Goal: Transaction & Acquisition: Obtain resource

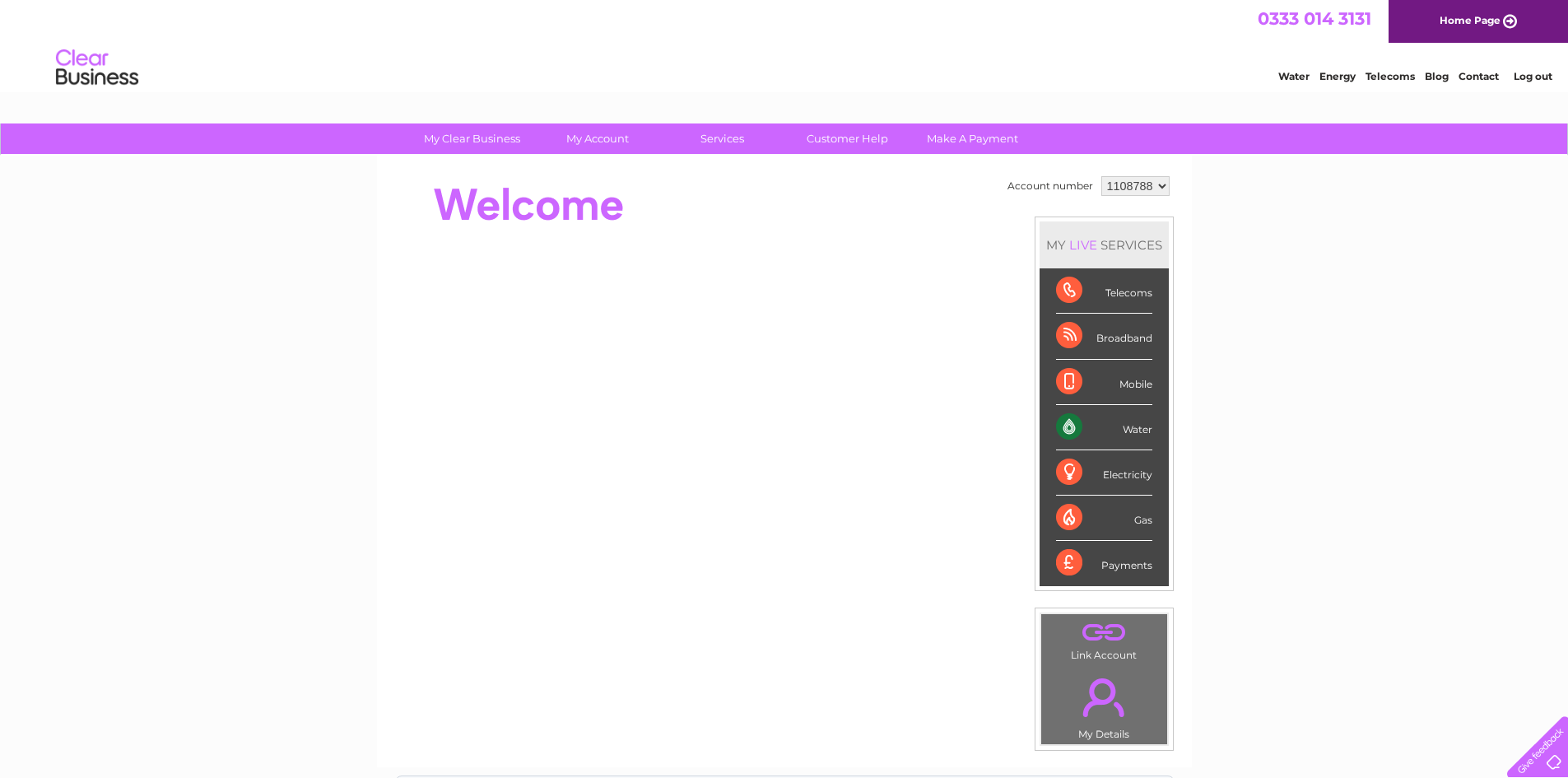
click at [1124, 422] on div "Water" at bounding box center [1104, 428] width 96 height 45
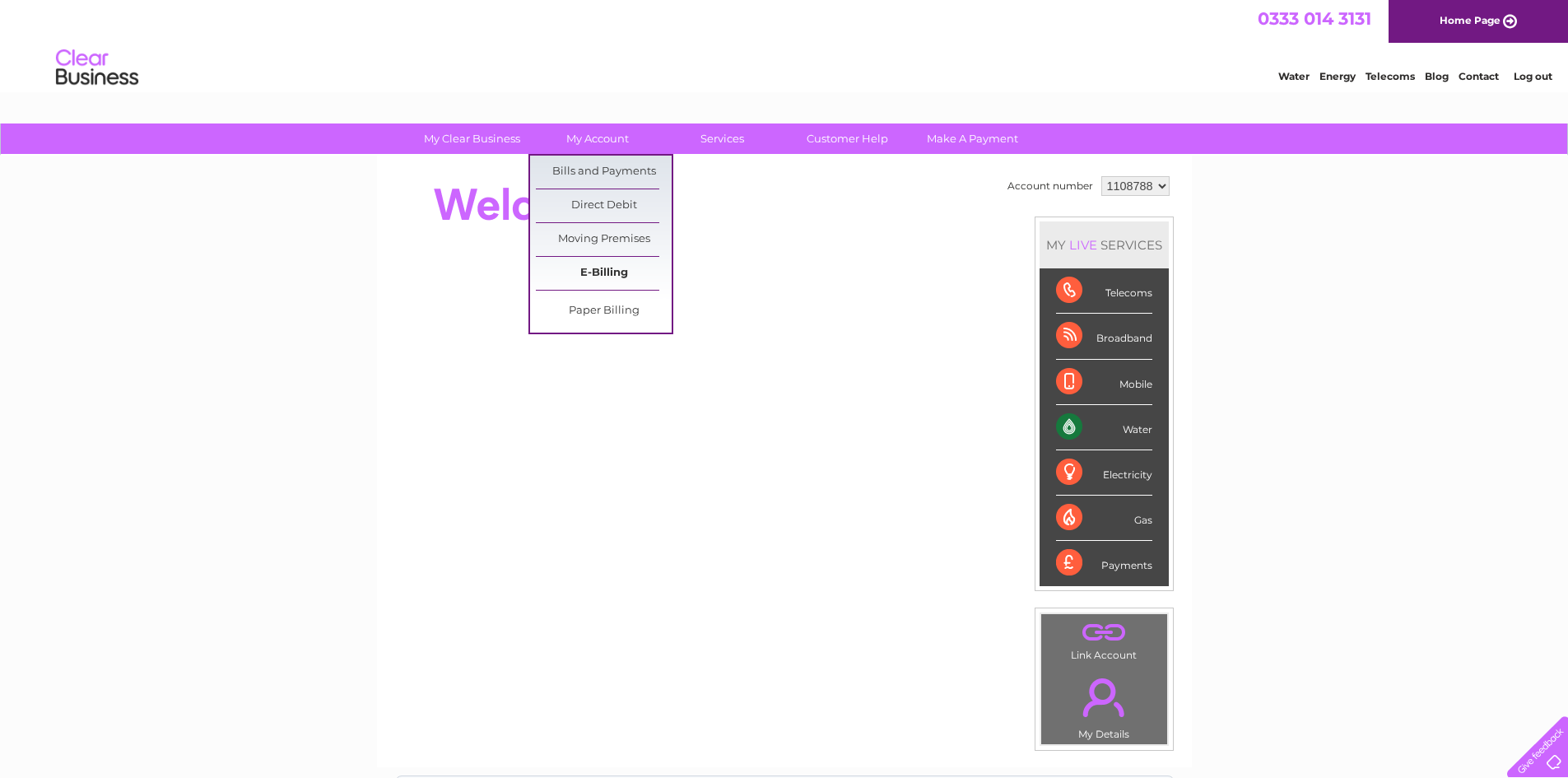
click at [607, 281] on link "E-Billing" at bounding box center [603, 273] width 135 height 33
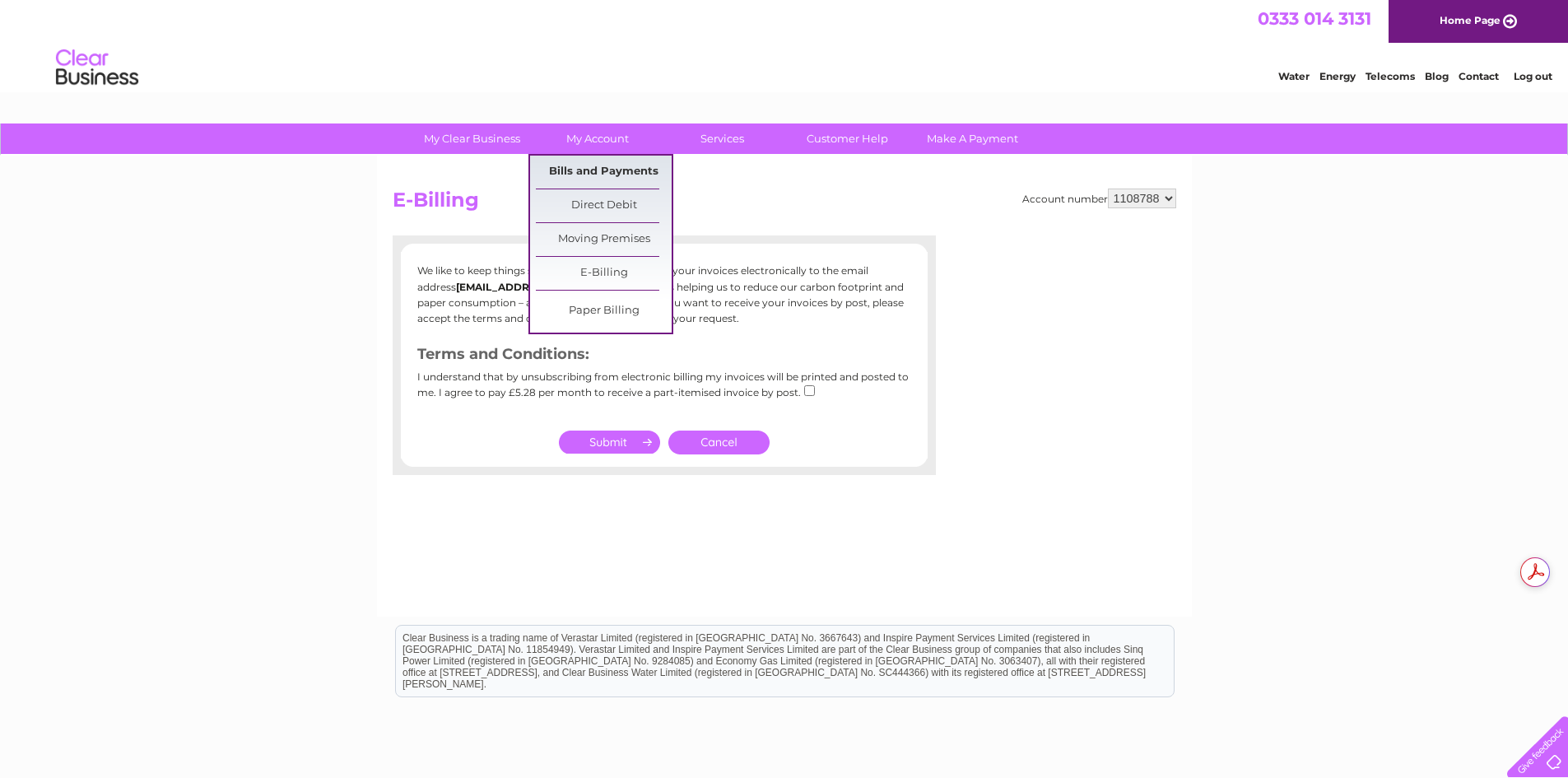
click at [624, 176] on link "Bills and Payments" at bounding box center [603, 171] width 135 height 33
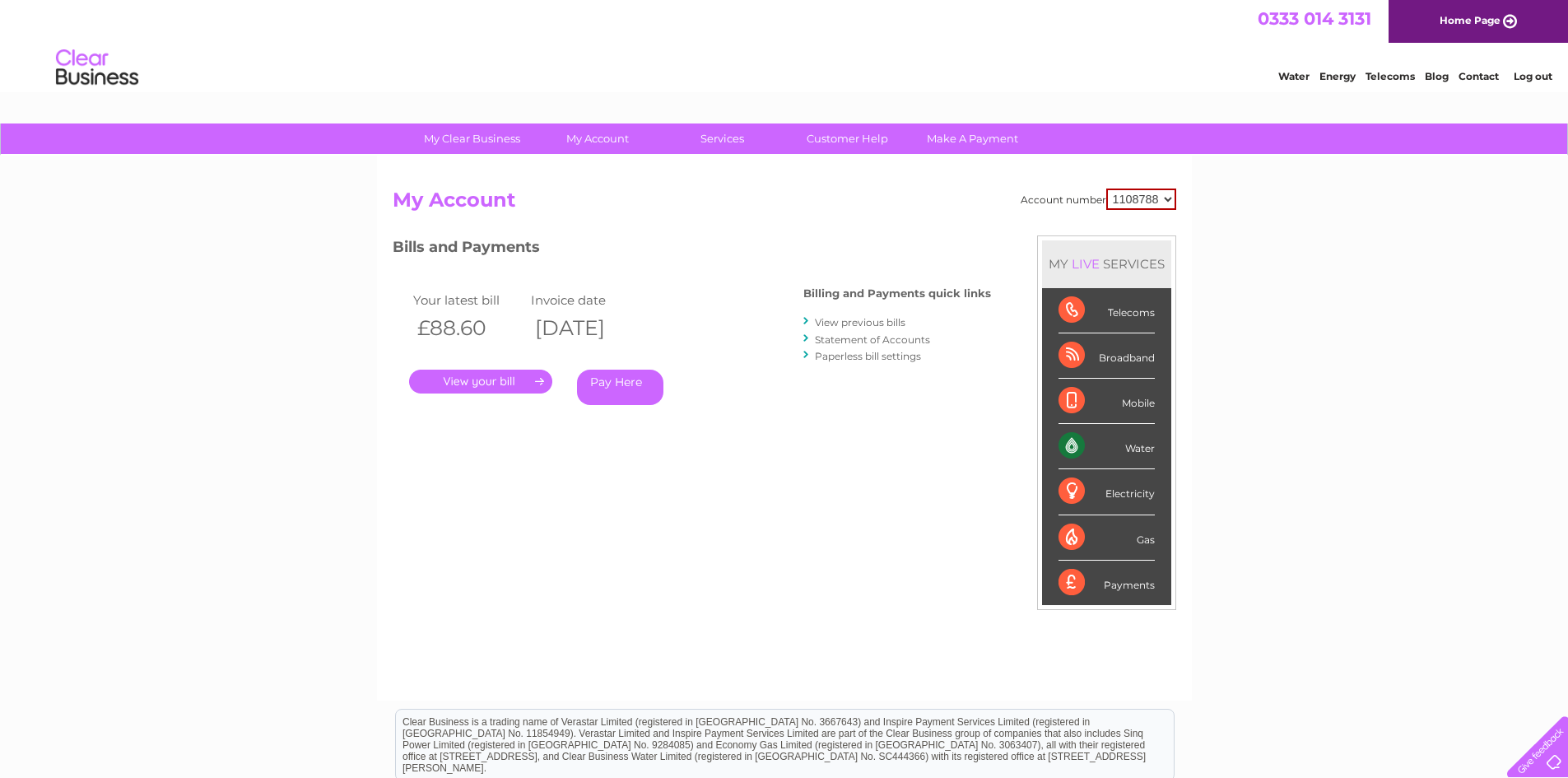
click at [1165, 201] on select "1108788" at bounding box center [1141, 200] width 70 height 22
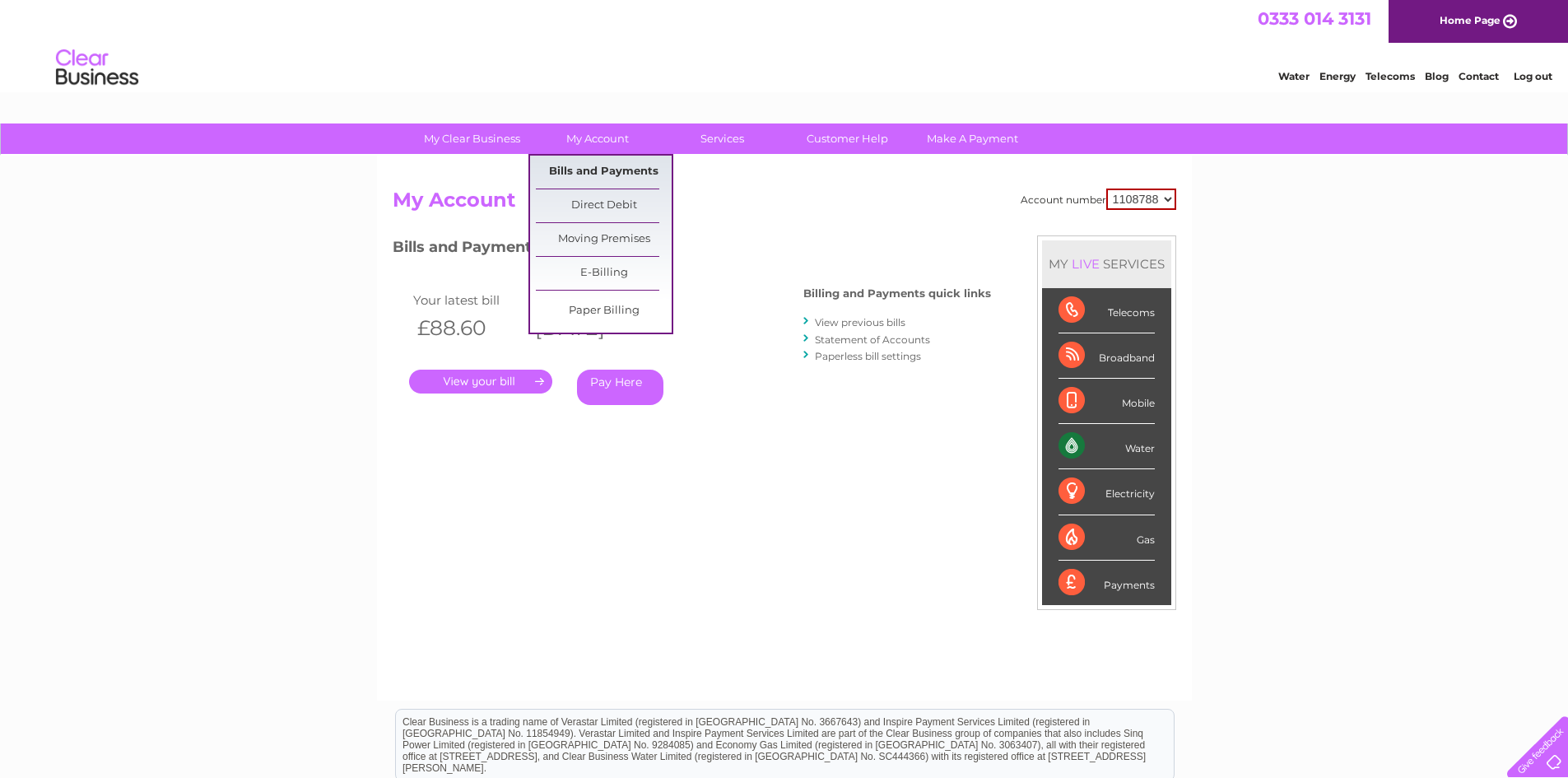
click at [610, 170] on link "Bills and Payments" at bounding box center [603, 171] width 135 height 33
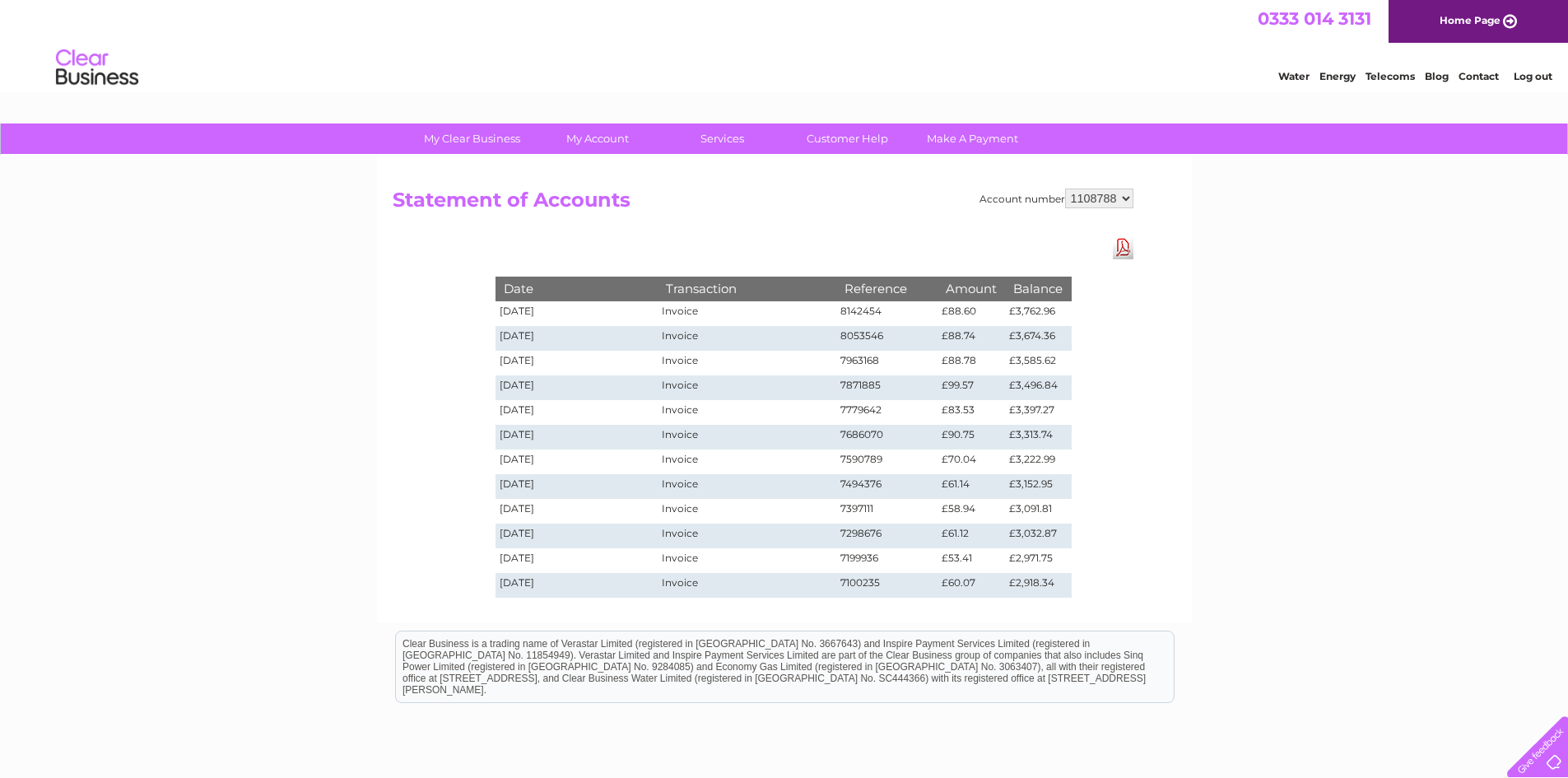
click at [1120, 249] on link "Download Pdf" at bounding box center [1123, 247] width 21 height 24
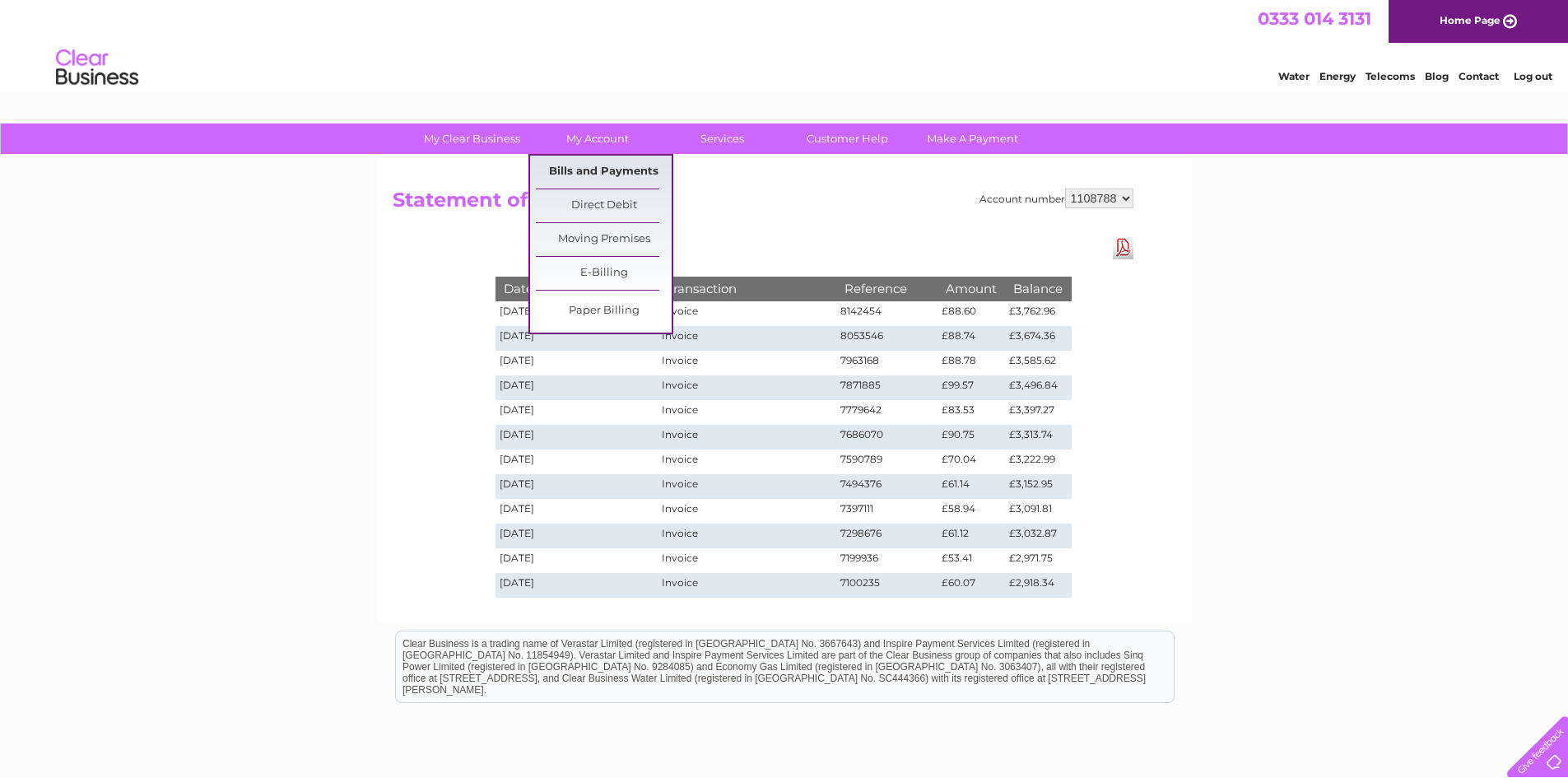
click at [647, 173] on link "Bills and Payments" at bounding box center [603, 171] width 135 height 33
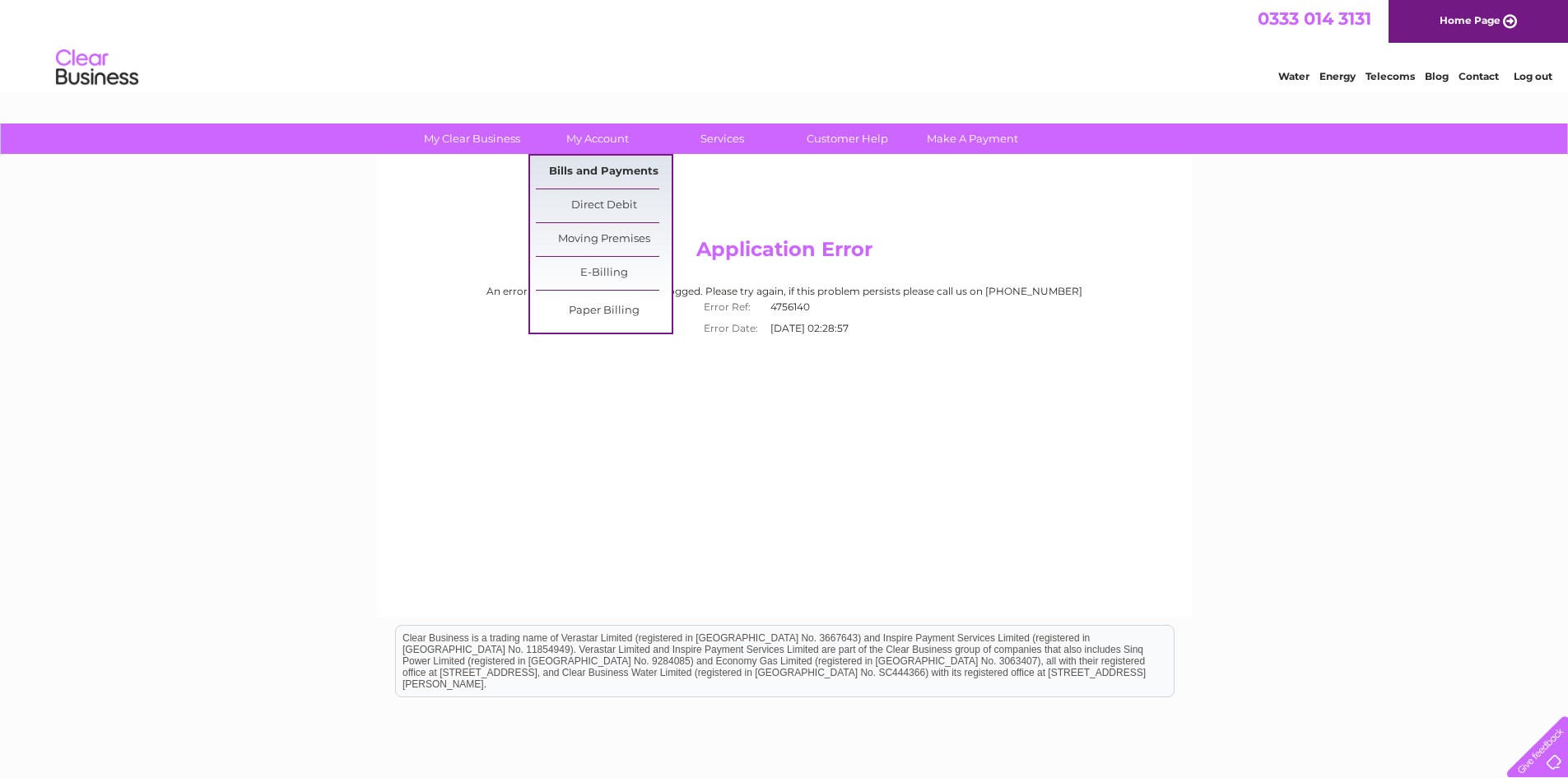
click at [619, 177] on link "Bills and Payments" at bounding box center [603, 171] width 135 height 33
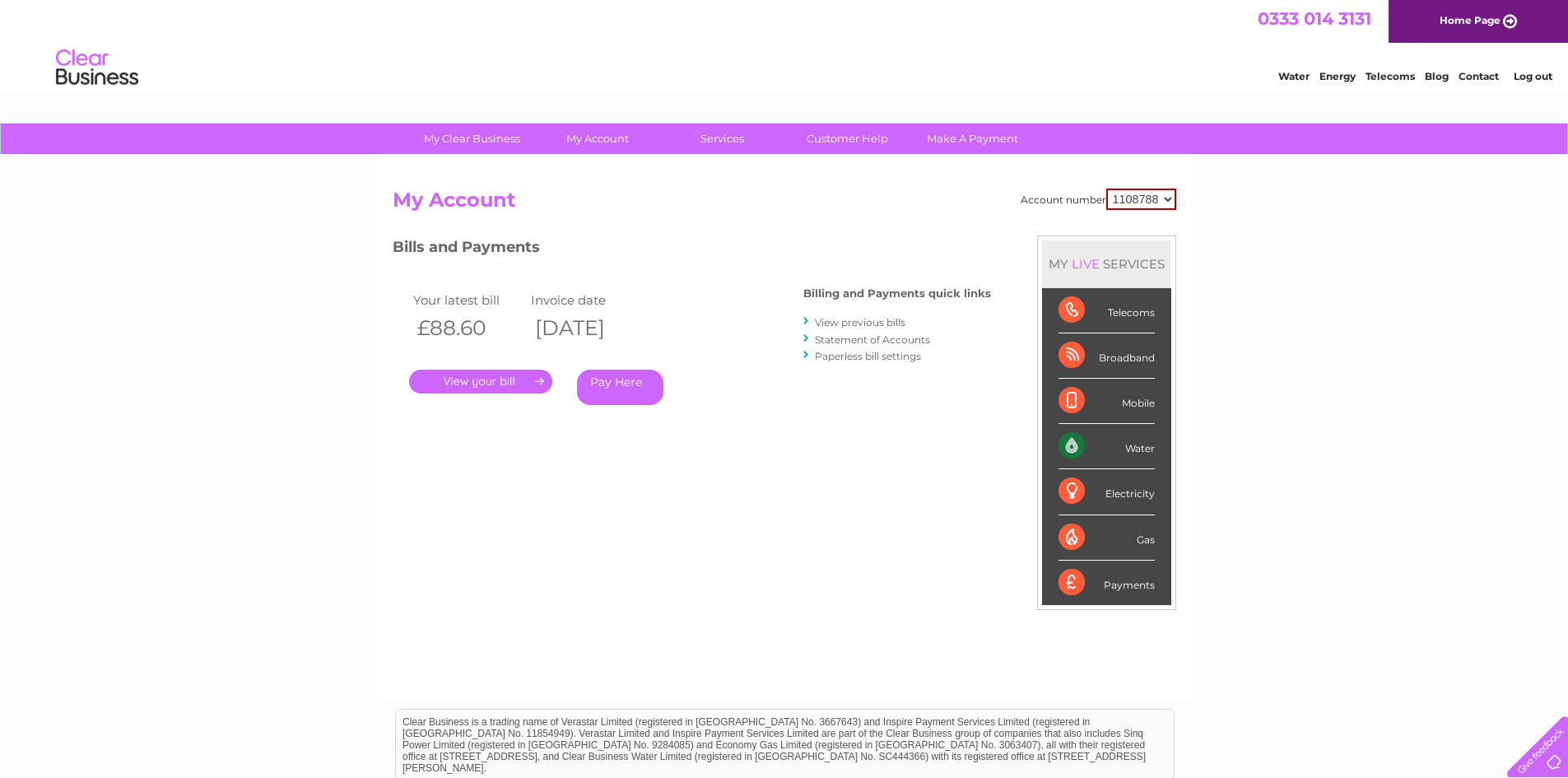
click at [852, 324] on link "View previous bills" at bounding box center [861, 322] width 91 height 12
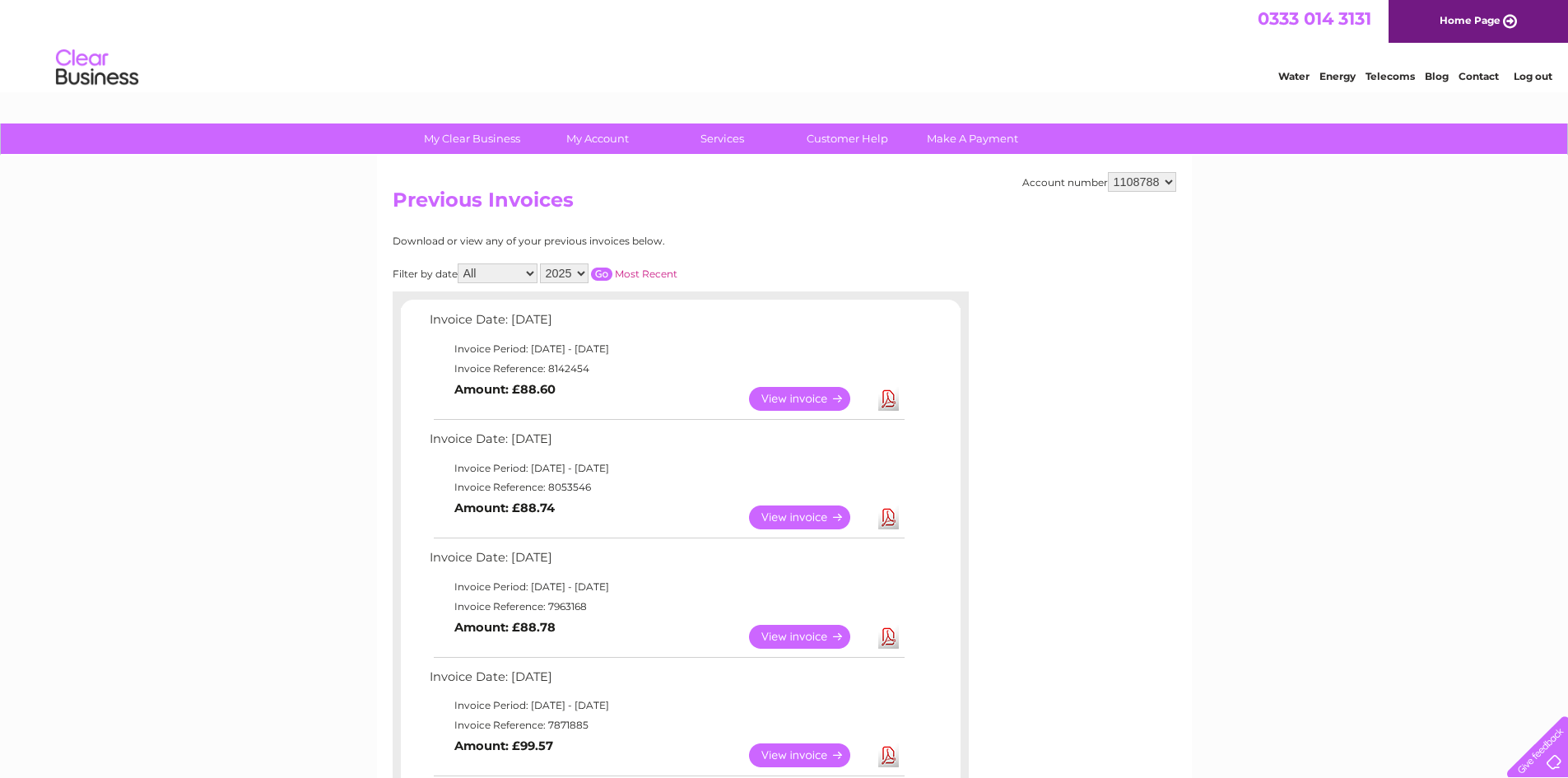
click at [583, 278] on select "2025 2024 2023 2022" at bounding box center [564, 274] width 48 height 20
select select "2022"
click at [541, 264] on select "2025 2024 2023 2022" at bounding box center [564, 274] width 48 height 20
click at [633, 274] on link "Most Recent" at bounding box center [645, 274] width 62 height 12
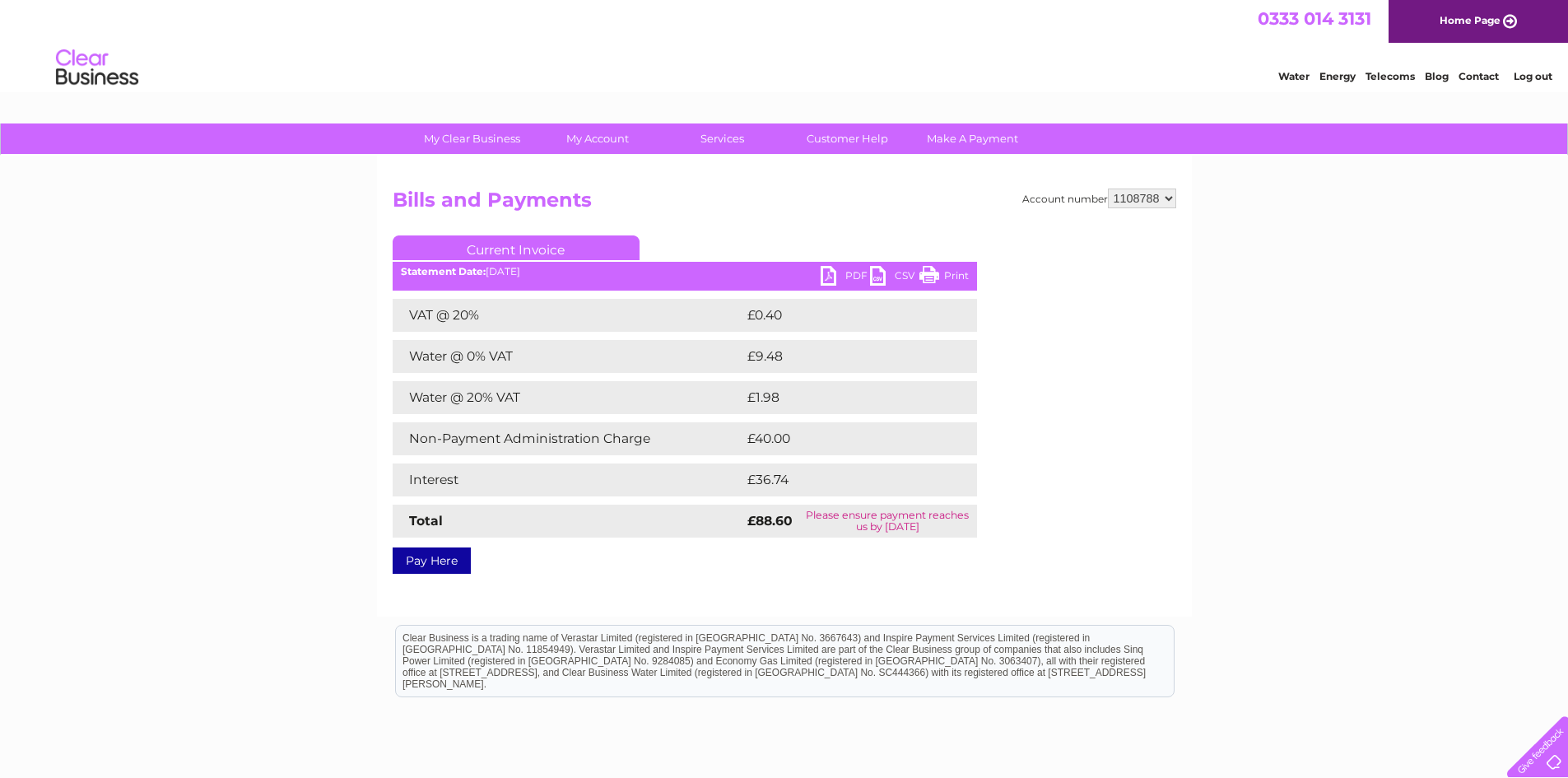
click at [828, 276] on link "PDF" at bounding box center [846, 278] width 49 height 24
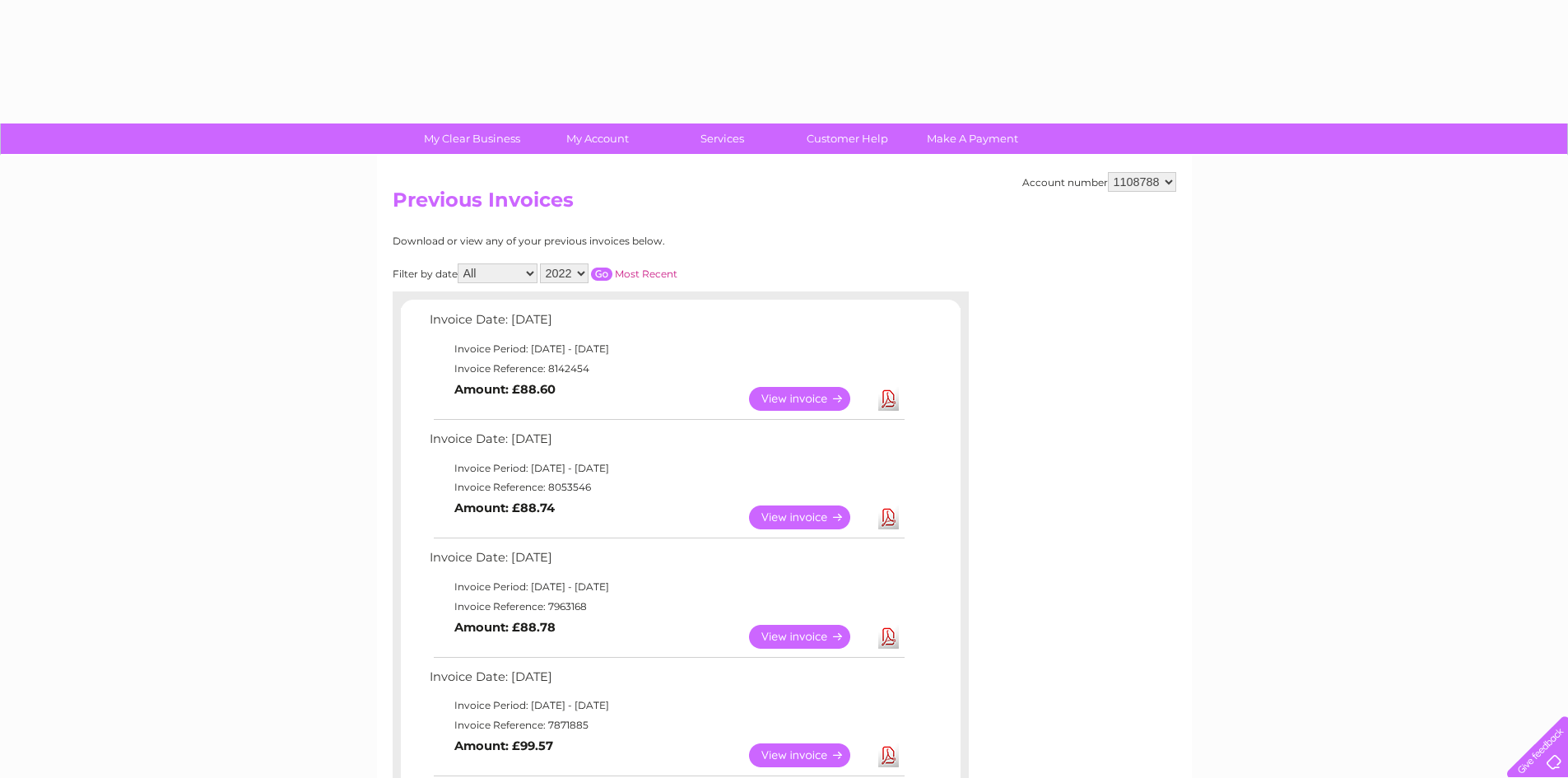
select select "2022"
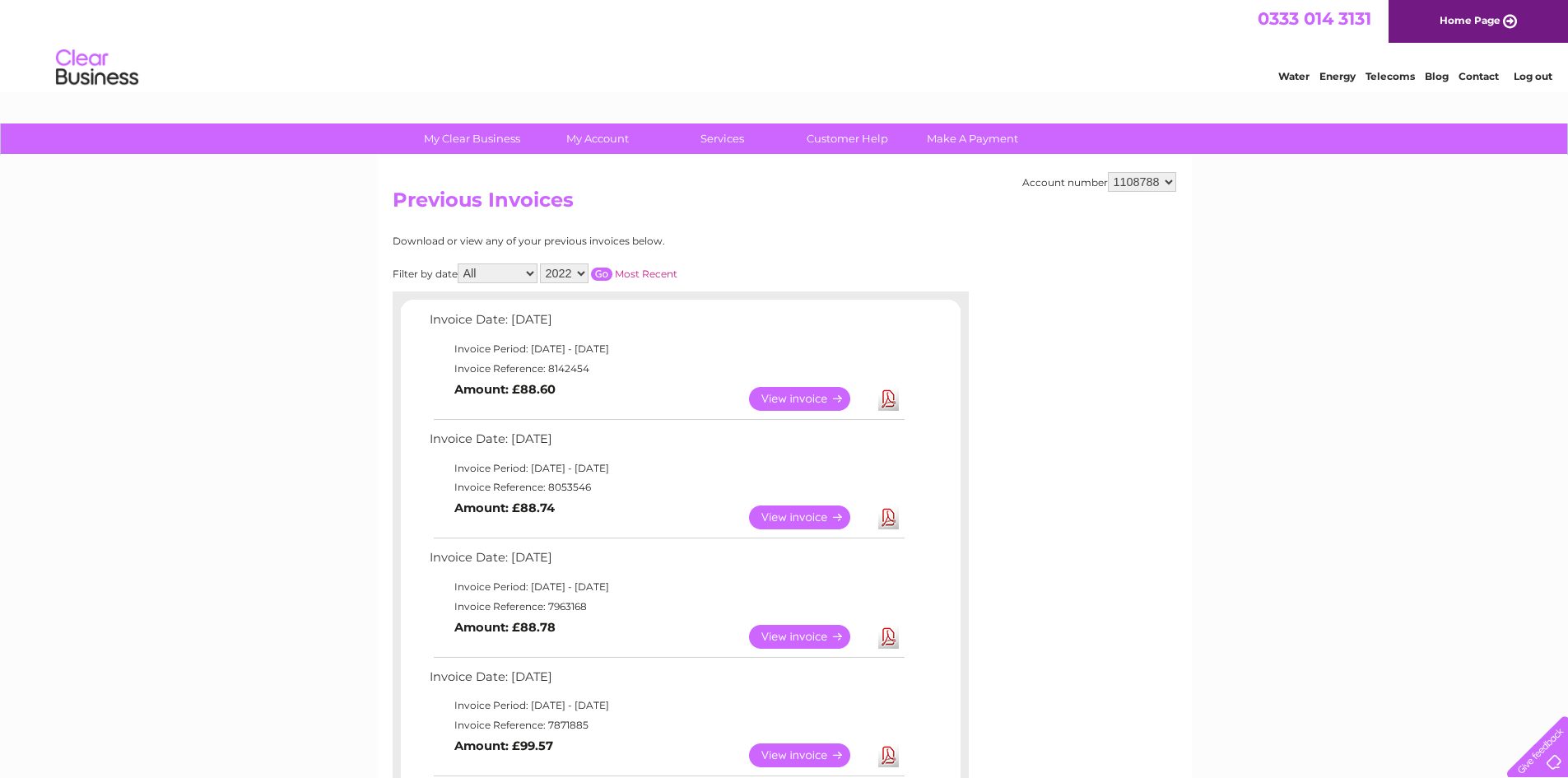
click at [605, 278] on input "button" at bounding box center [602, 274] width 22 height 13
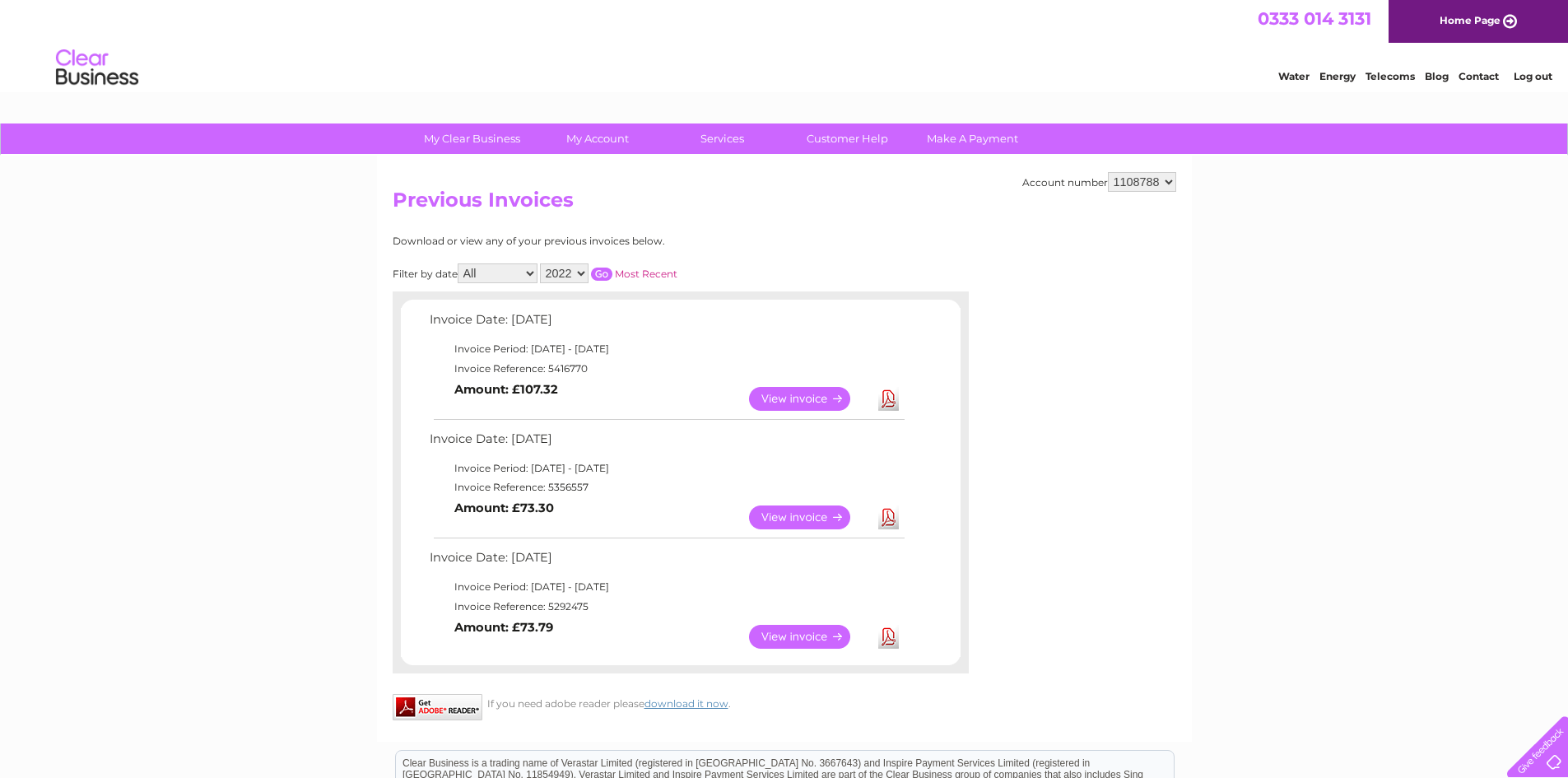
click at [884, 640] on link "Download" at bounding box center [888, 637] width 21 height 24
click at [807, 642] on link "View" at bounding box center [809, 637] width 121 height 24
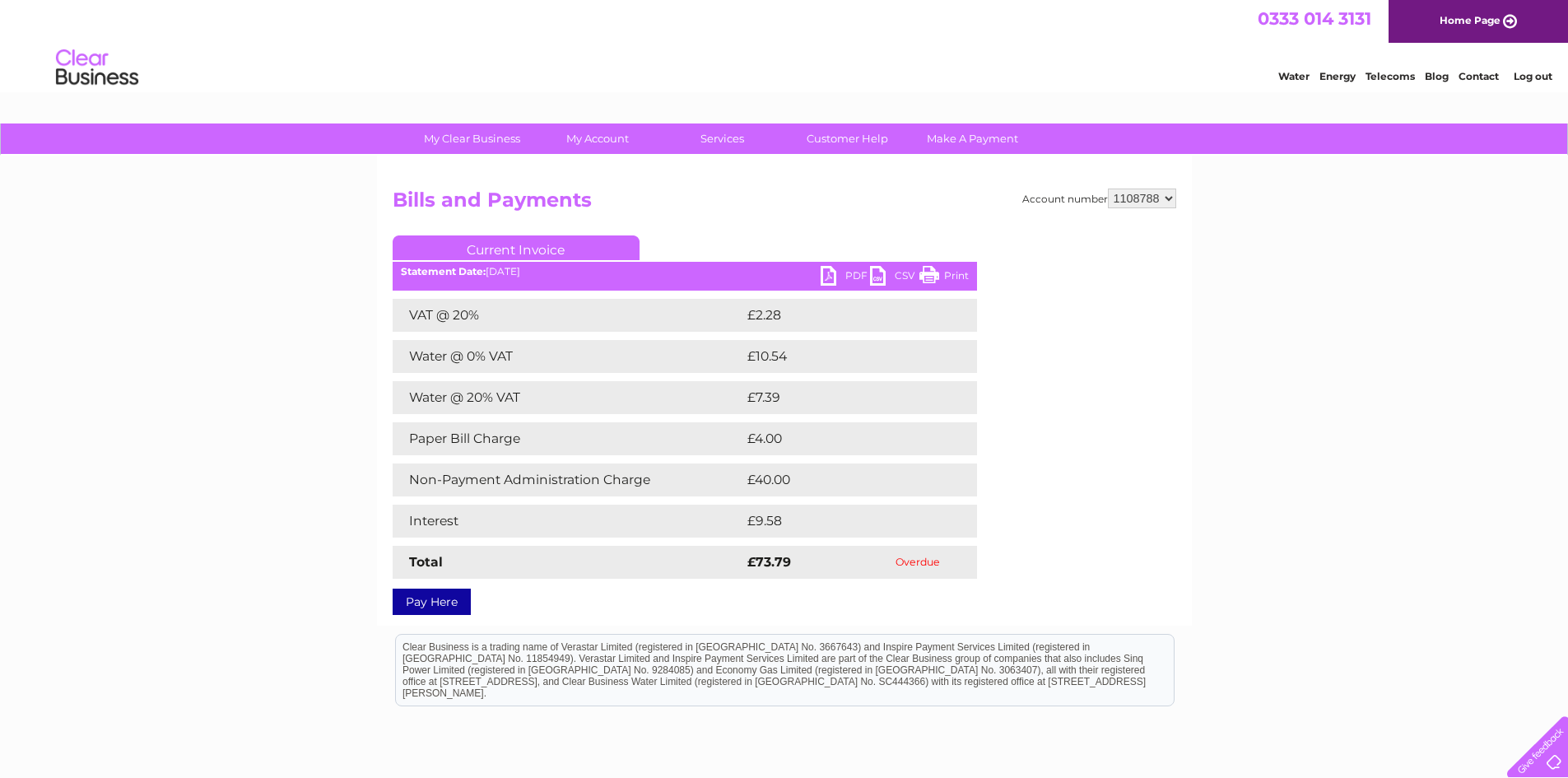
click at [886, 278] on link "CSV" at bounding box center [895, 278] width 49 height 24
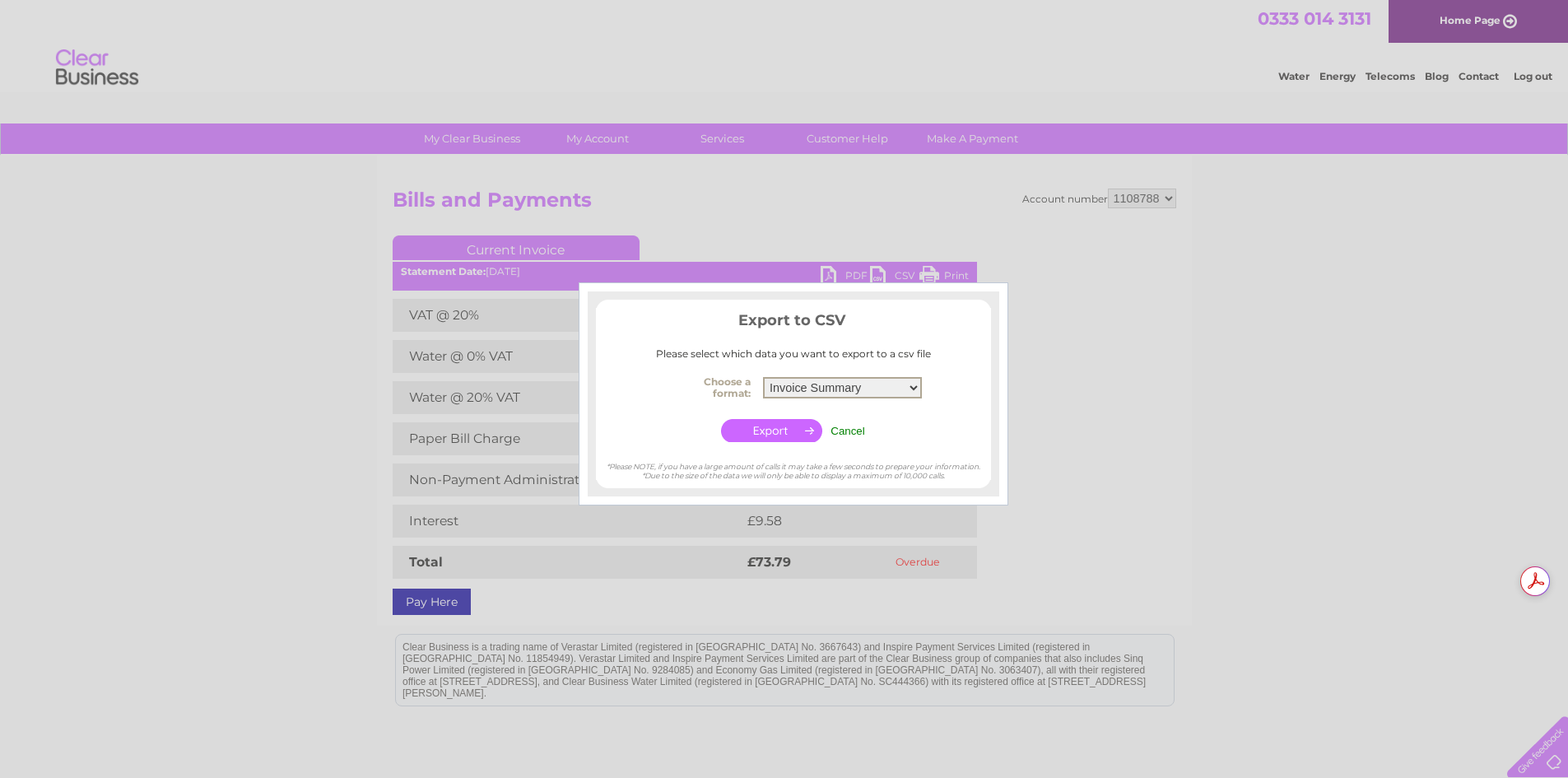
click at [913, 389] on select "Invoice Summary Service Charge Summary" at bounding box center [842, 389] width 159 height 22
click at [763, 378] on select "Invoice Summary Service Charge Summary" at bounding box center [842, 389] width 159 height 22
click at [808, 441] on input "button" at bounding box center [772, 430] width 101 height 23
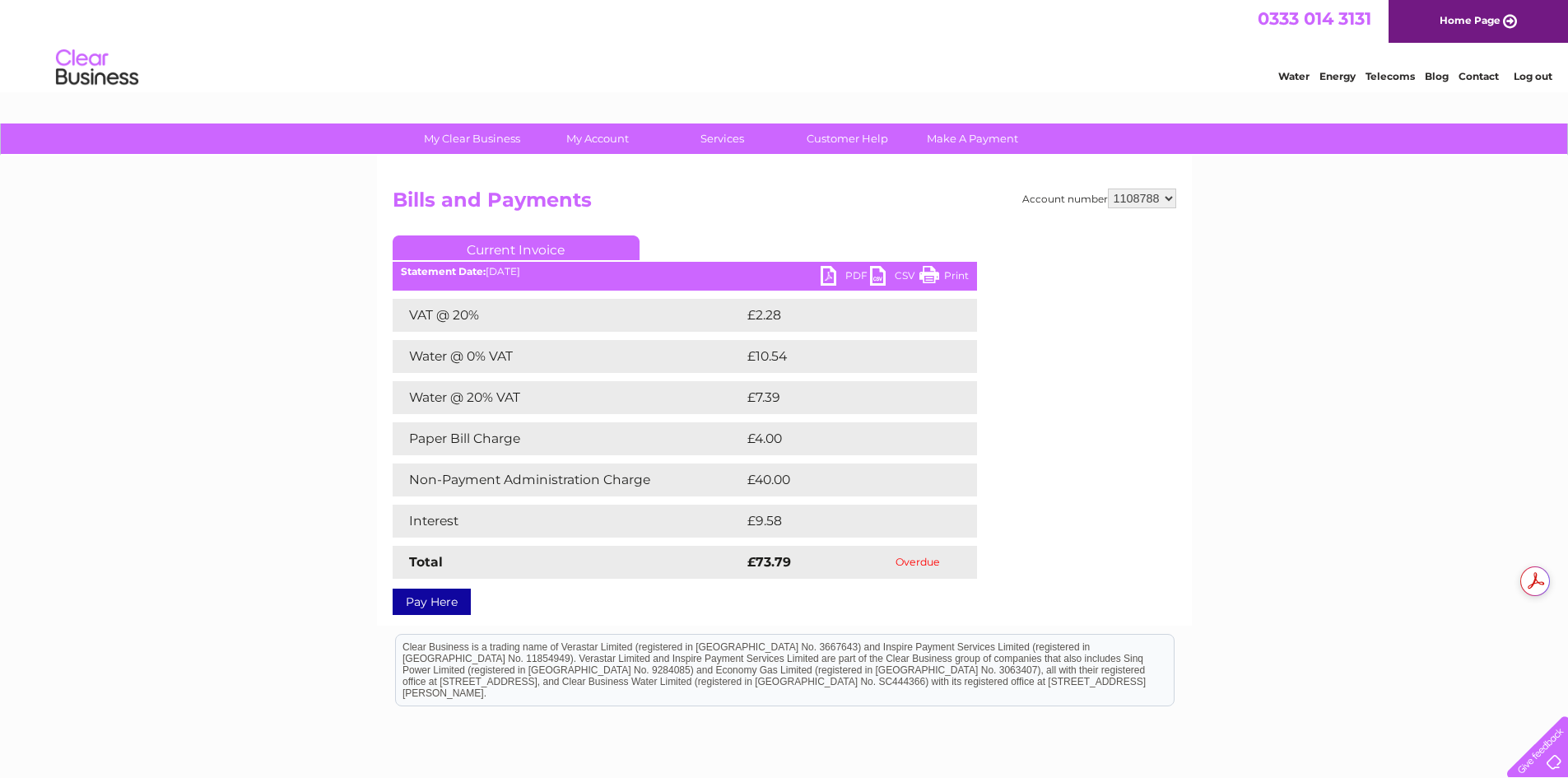
click at [815, 227] on div "Account number 1108788 Bills and Payments Current Invoice PDF CSV Print £2.28" at bounding box center [784, 399] width 784 height 421
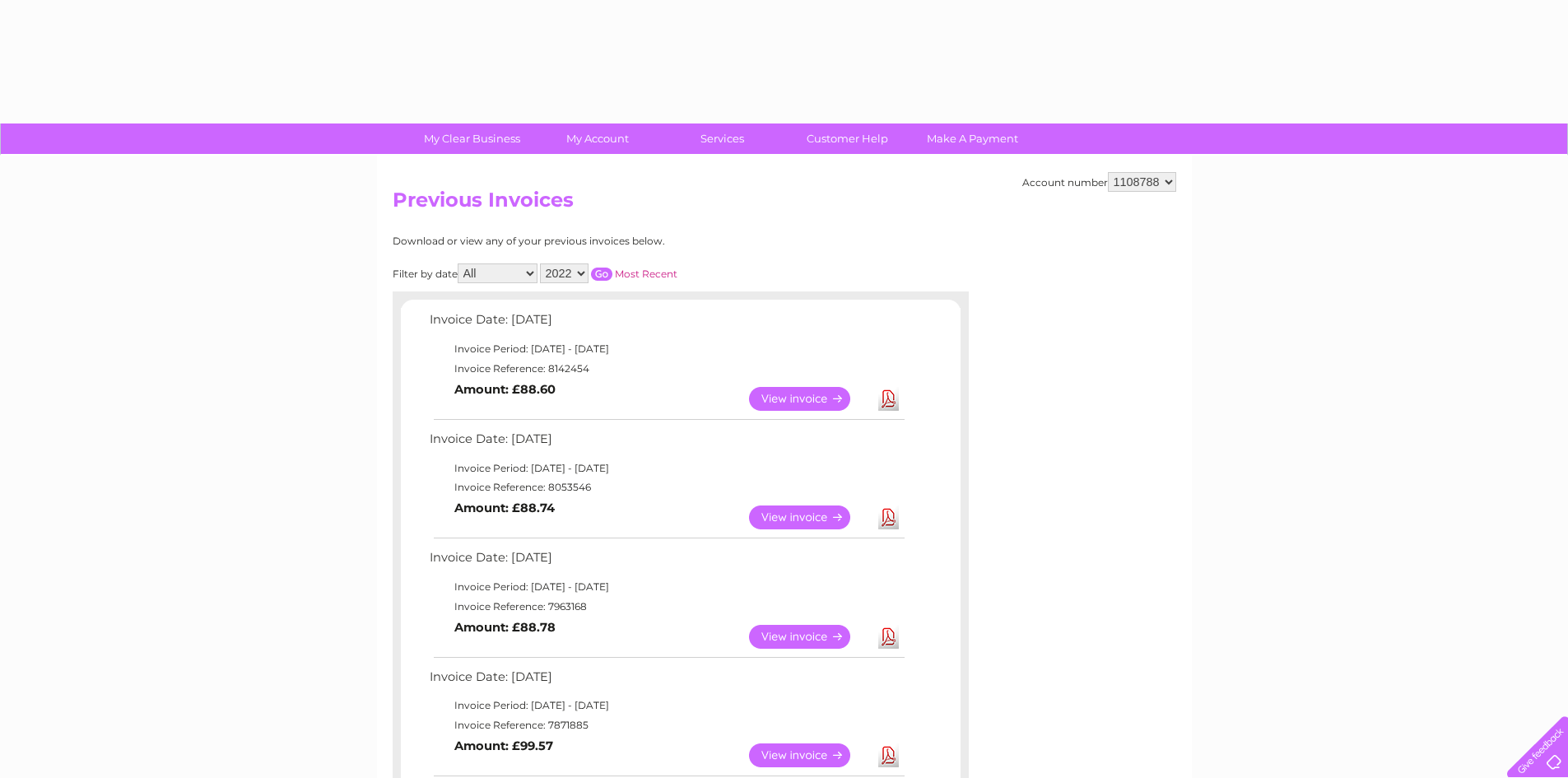
select select "2022"
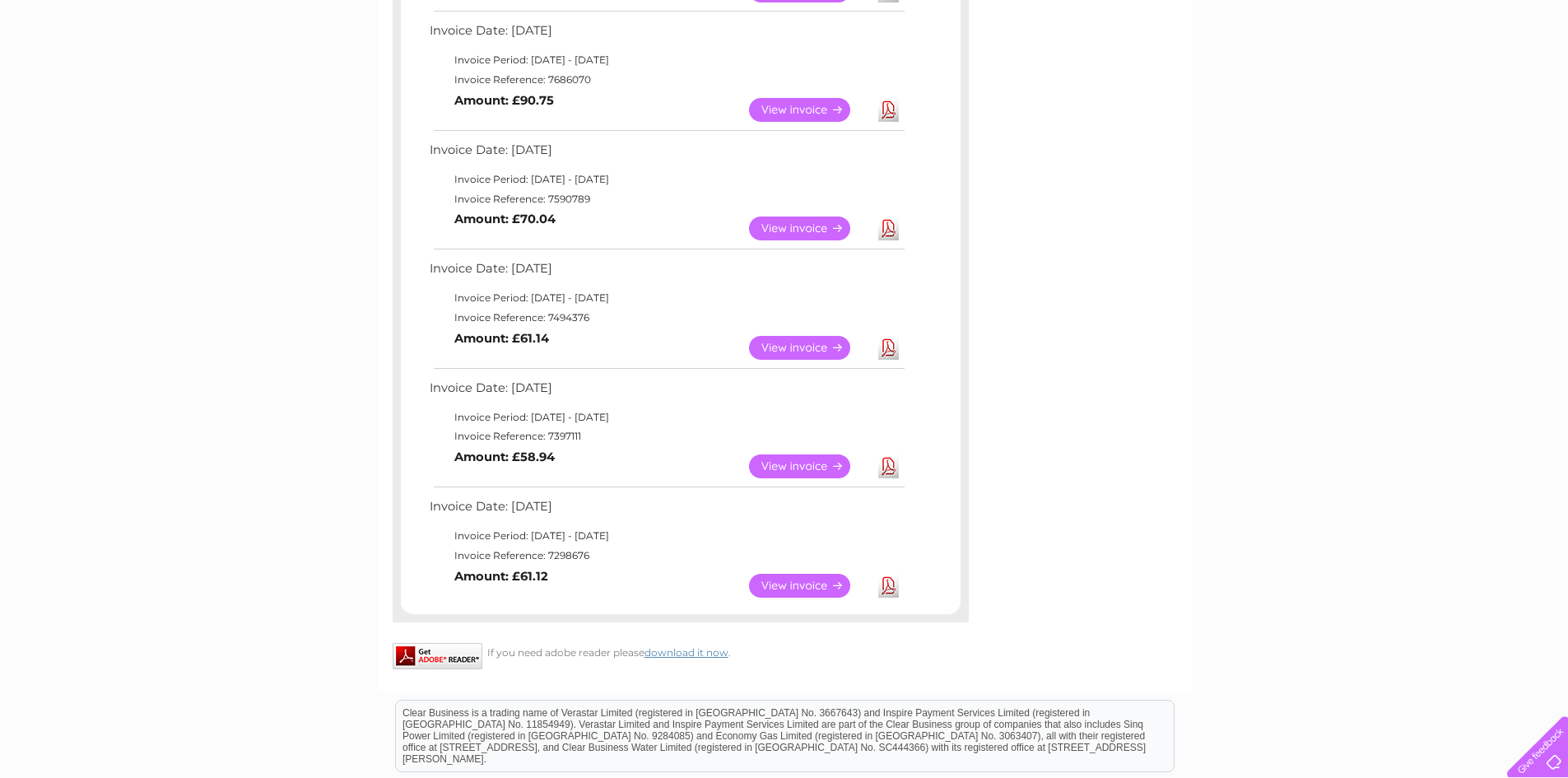
scroll to position [989, 0]
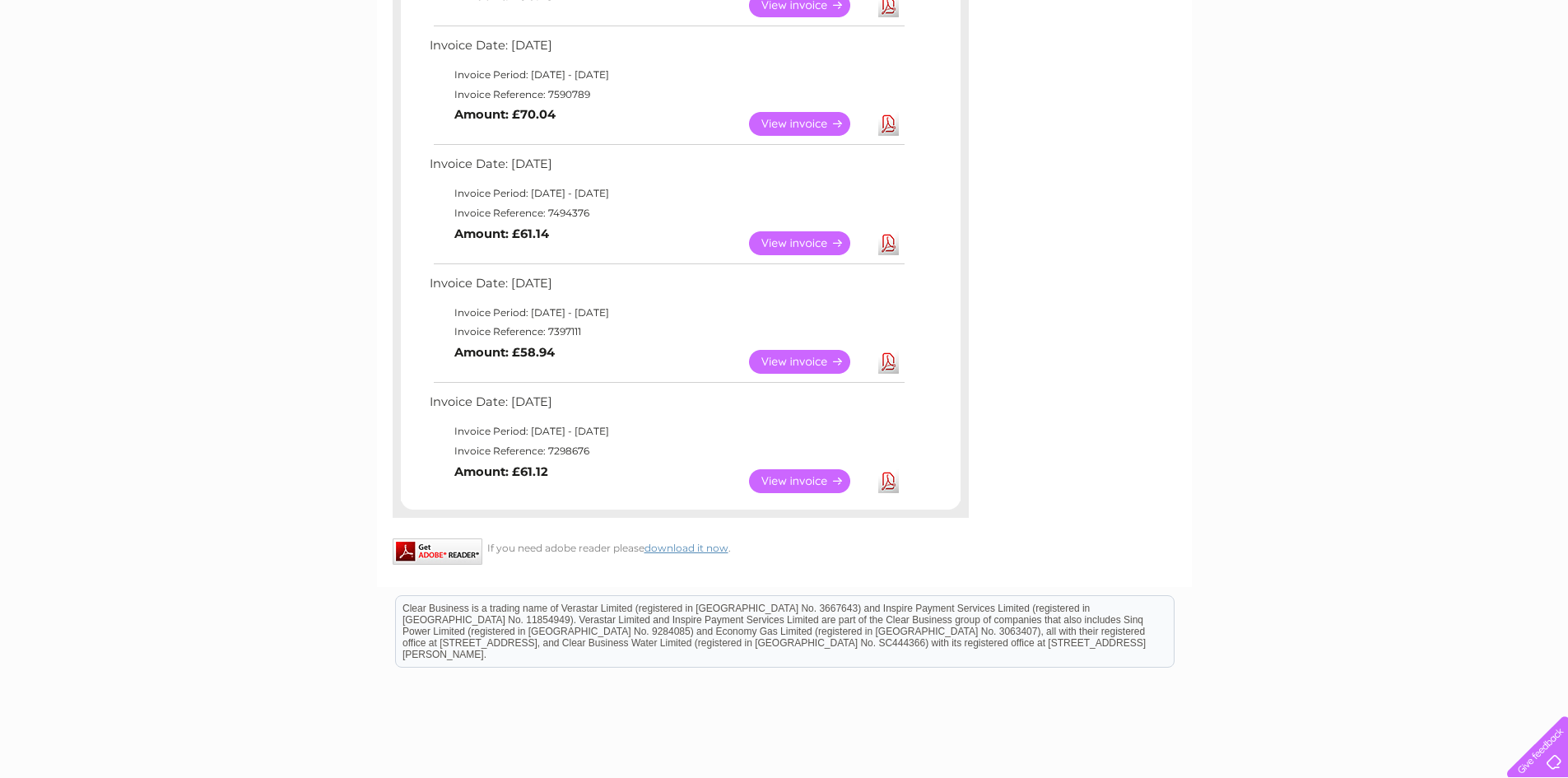
click at [803, 366] on link "View" at bounding box center [809, 362] width 121 height 24
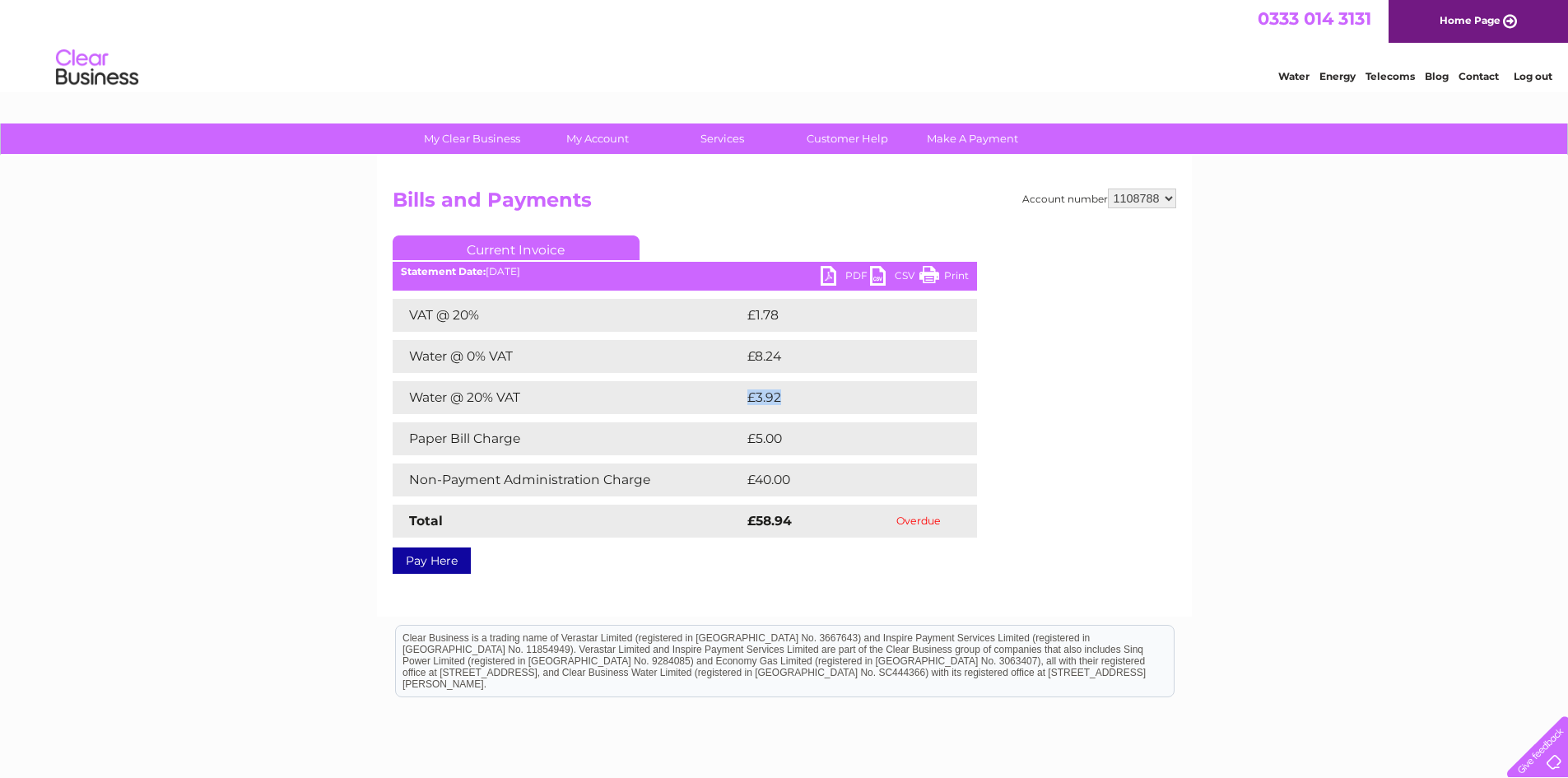
drag, startPoint x: 837, startPoint y: 406, endPoint x: 624, endPoint y: 403, distance: 213.0
click at [624, 403] on tr "Water @ 20% VAT £3.92" at bounding box center [685, 397] width 585 height 33
click at [1217, 511] on div "My Clear Business Login Details My Details My Preferences Link Account My Accou…" at bounding box center [784, 511] width 1568 height 775
click at [845, 281] on link "PDF" at bounding box center [846, 278] width 49 height 24
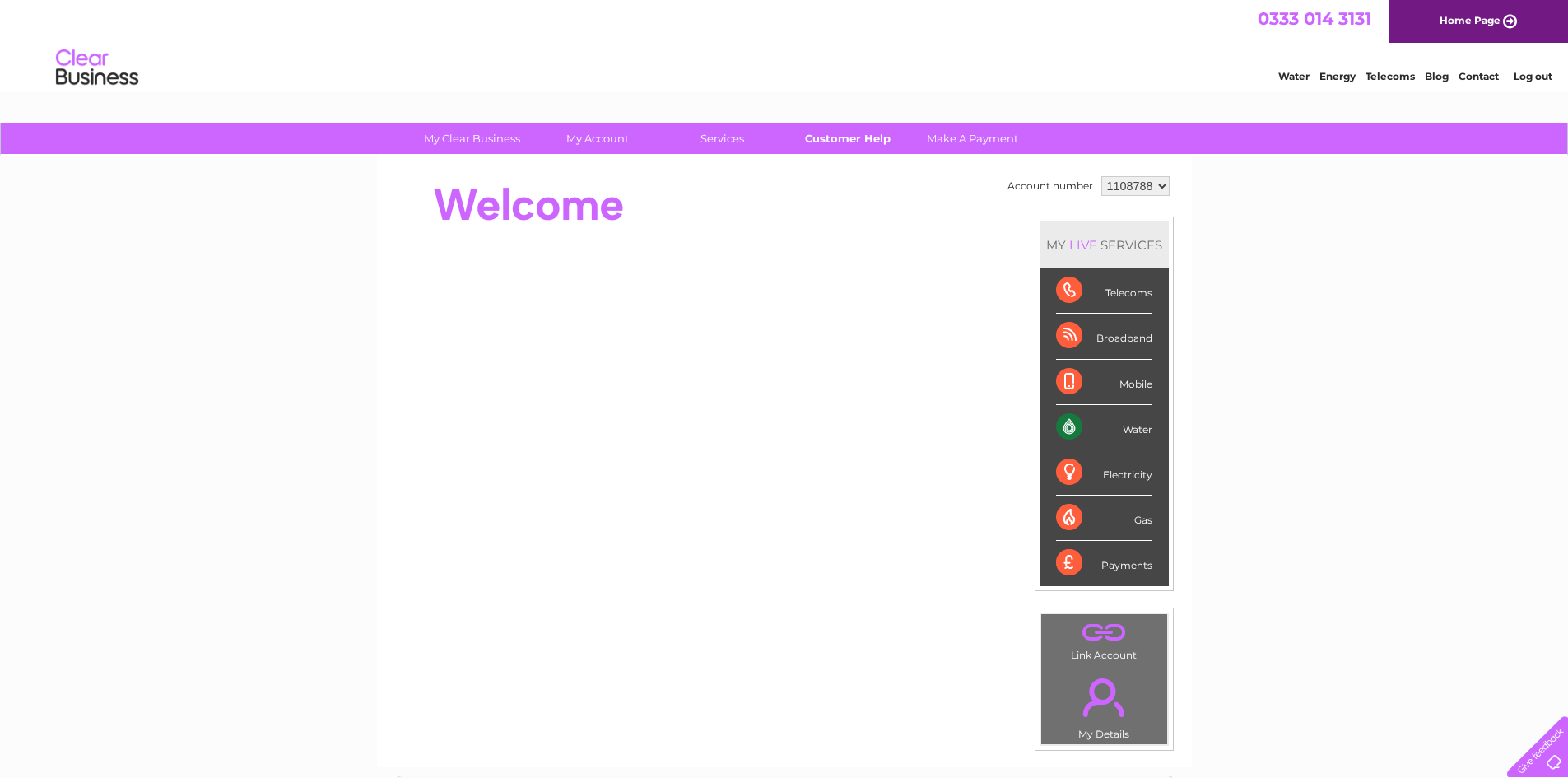
click at [867, 140] on link "Customer Help" at bounding box center [847, 138] width 135 height 31
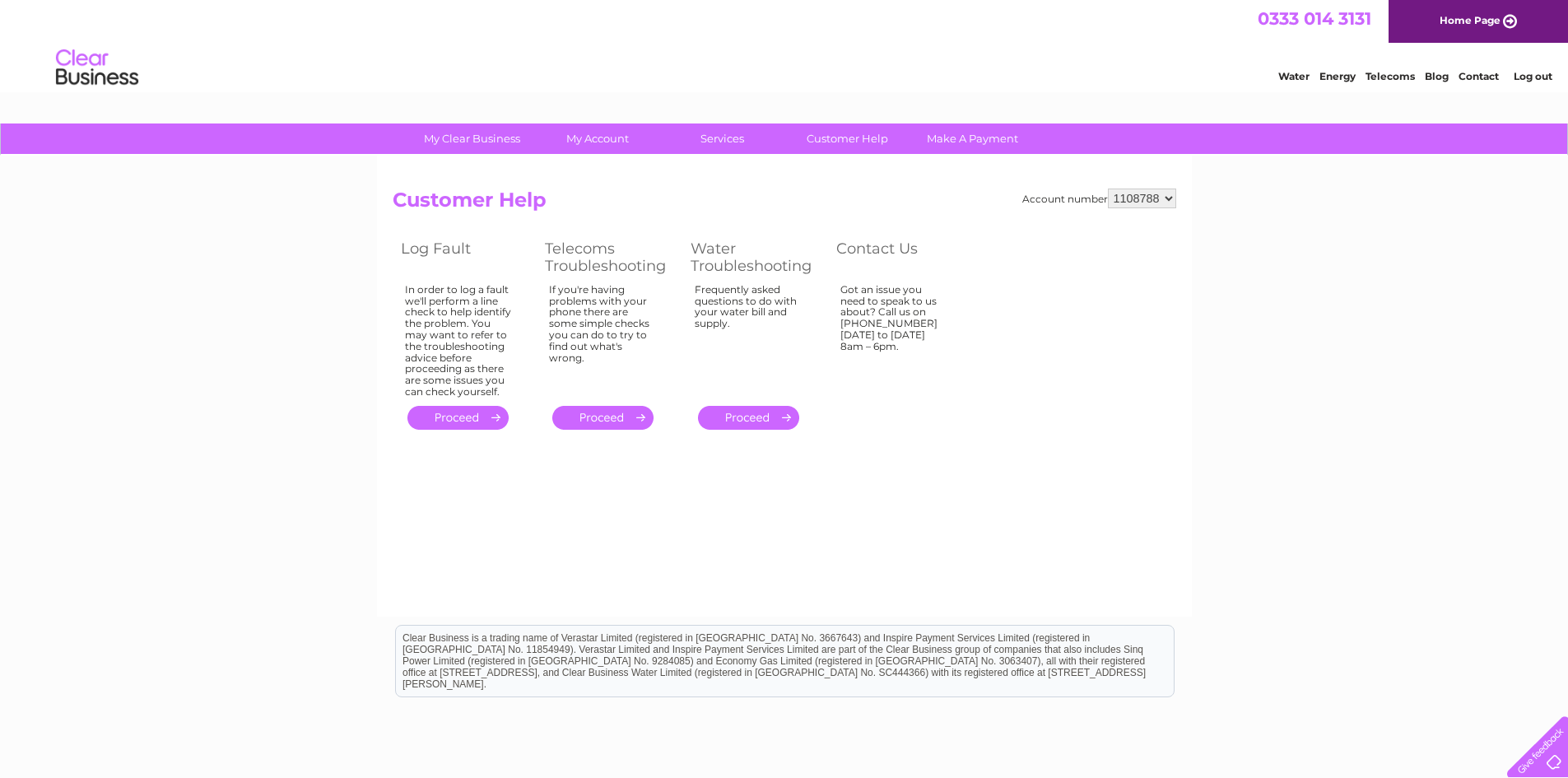
click at [909, 315] on div "Got an issue you need to speak to us about? Call us on [PHONE_NUMBER] [DATE] to…" at bounding box center [894, 337] width 107 height 107
